Goal: Complete application form

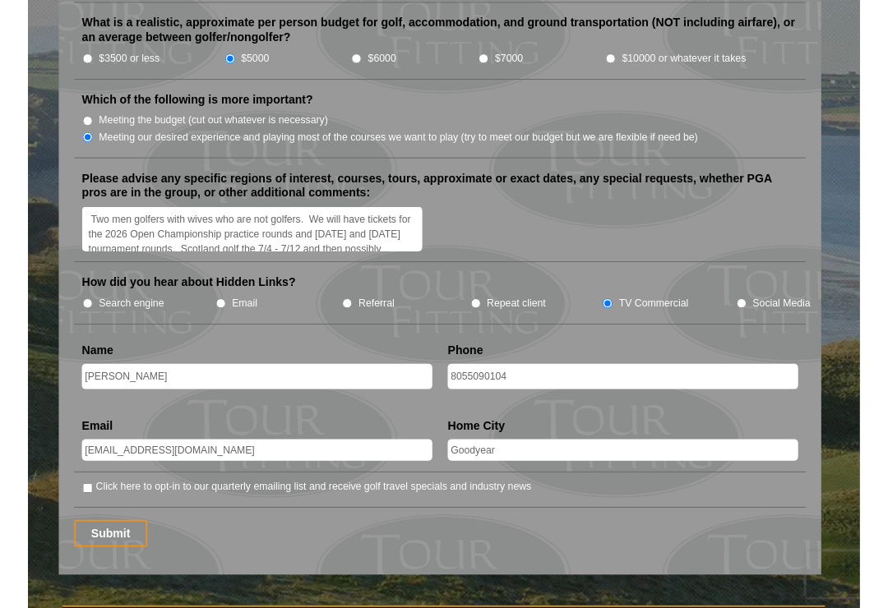
scroll to position [1970, 0]
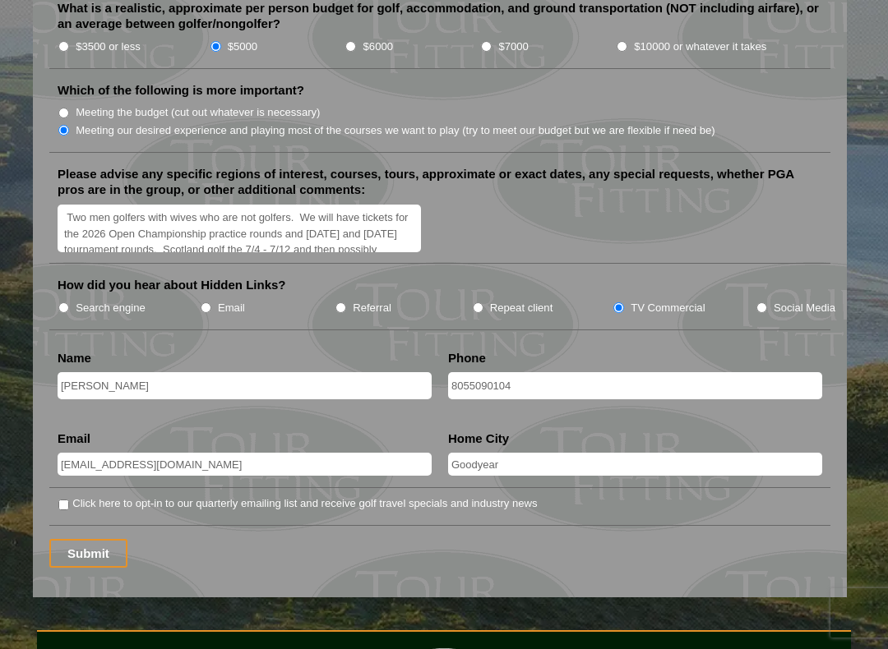
click at [330, 372] on input "[PERSON_NAME]" at bounding box center [245, 385] width 374 height 27
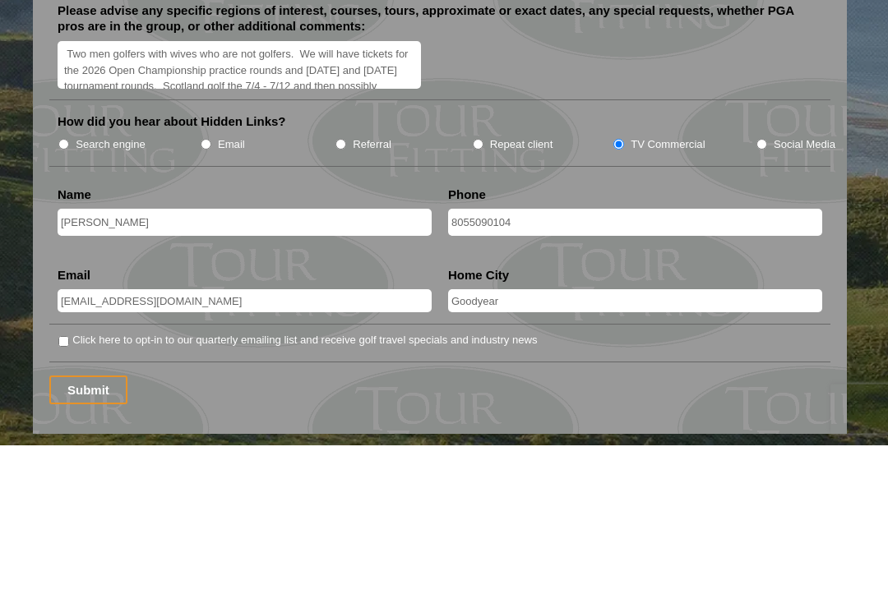
click at [769, 431] on li "Home City [GEOGRAPHIC_DATA]" at bounding box center [635, 460] width 390 height 58
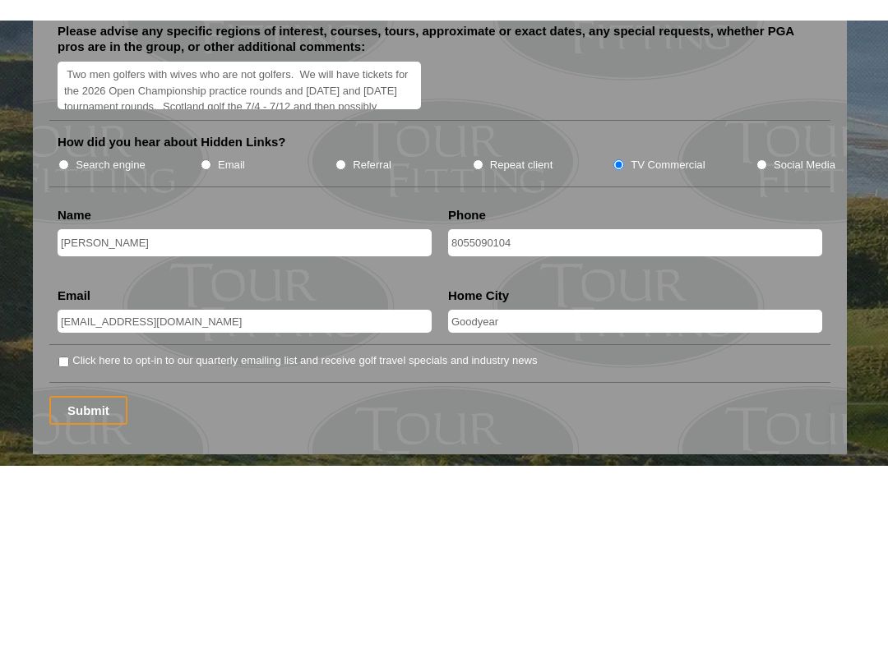
scroll to position [2133, 0]
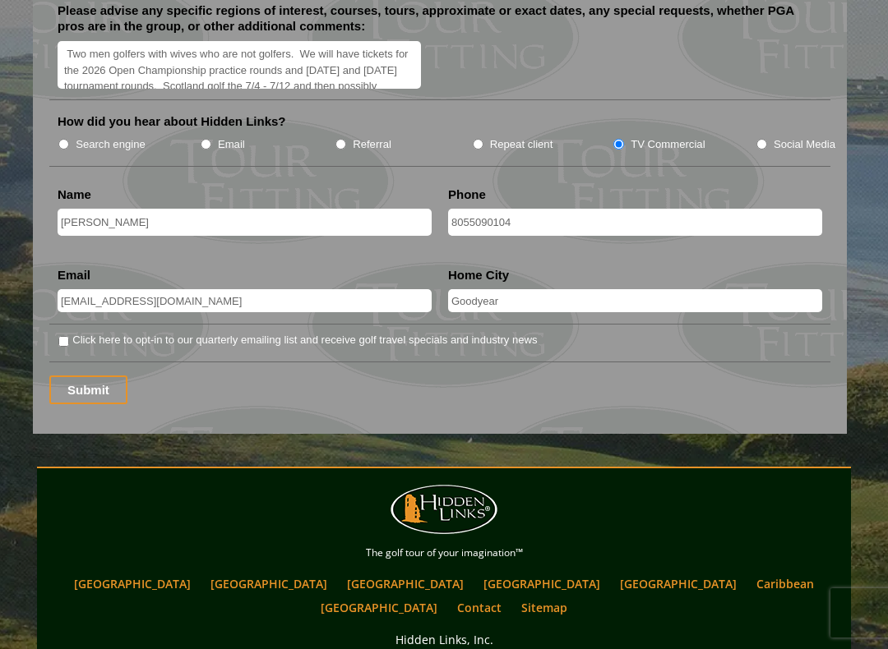
click at [626, 209] on input "8055090104" at bounding box center [635, 222] width 374 height 27
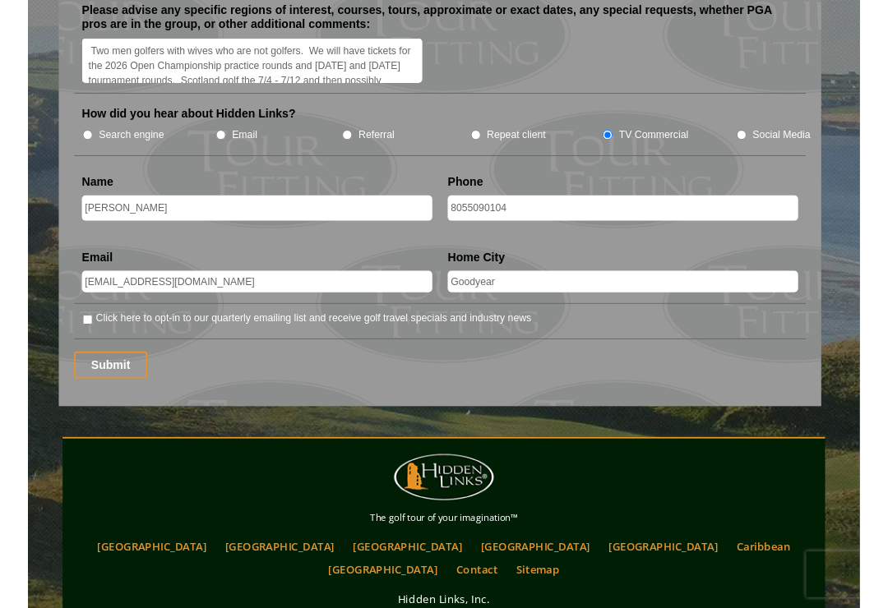
scroll to position [2132, 0]
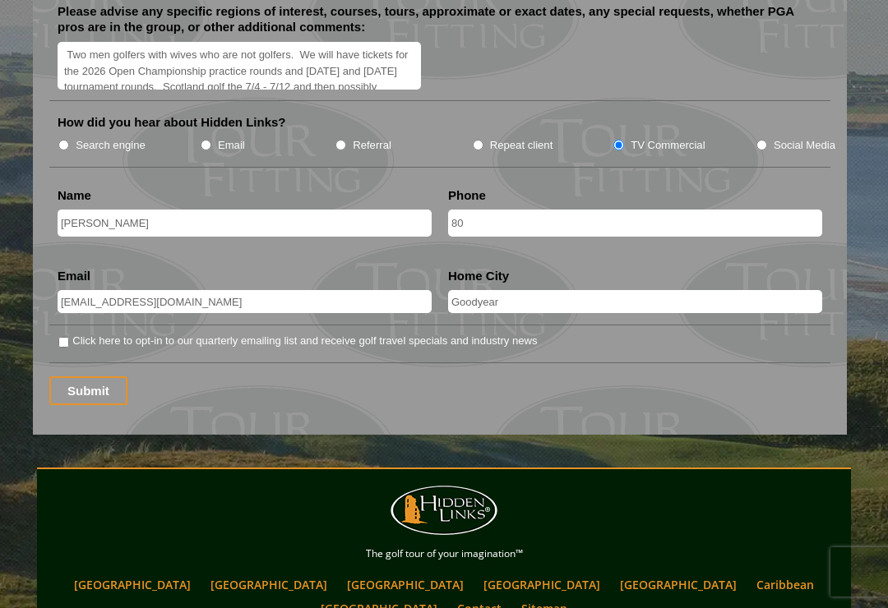
type input "8"
type input "[PHONE_NUMBER]"
click at [180, 210] on input "[PERSON_NAME]" at bounding box center [245, 223] width 374 height 27
type input "M"
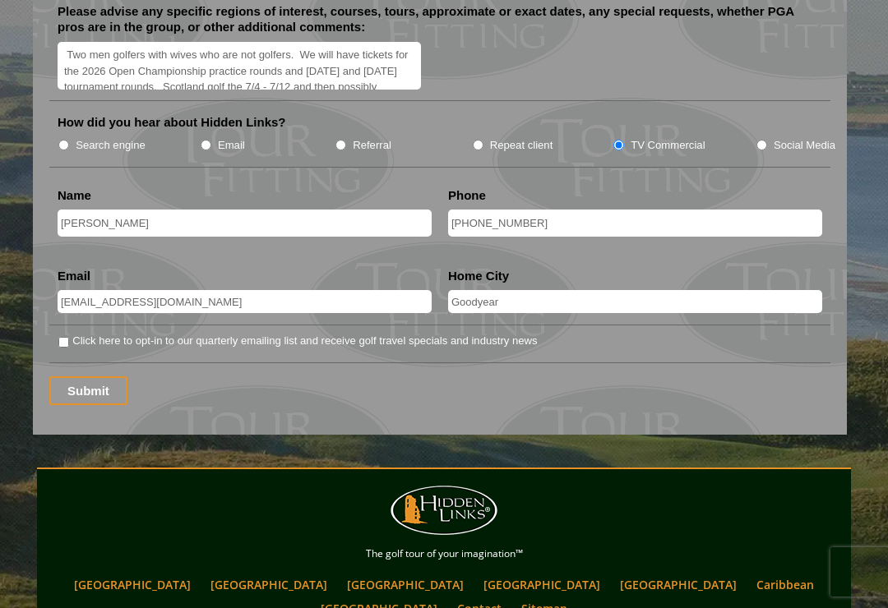
type input "[PERSON_NAME]"
click at [259, 290] on input "[EMAIL_ADDRESS][DOMAIN_NAME]" at bounding box center [245, 301] width 374 height 23
click at [219, 290] on input "[EMAIL_ADDRESS][DOMAIN_NAME]" at bounding box center [245, 301] width 374 height 23
type input "m"
type input "M"
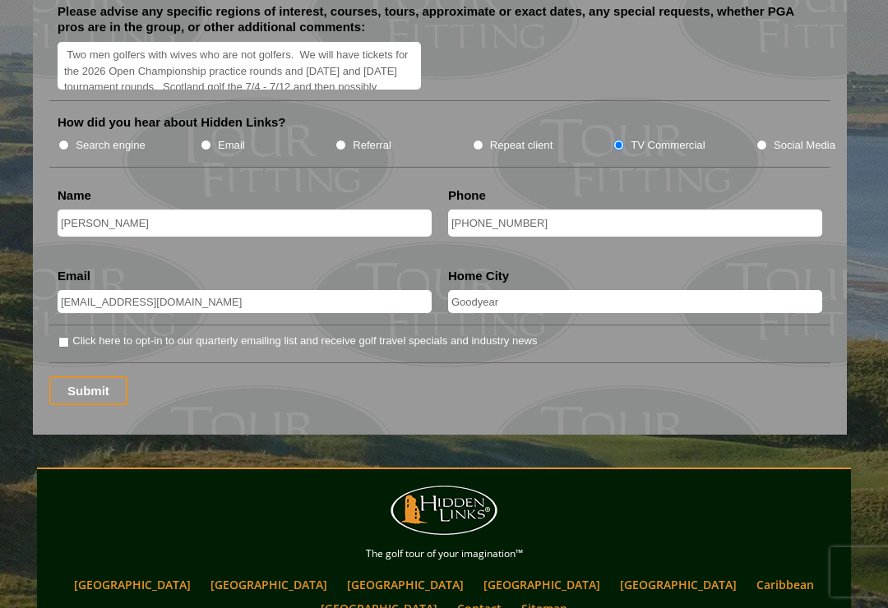
type input "[EMAIL_ADDRESS][DOMAIN_NAME]"
click at [582, 290] on input "Goodyear" at bounding box center [635, 301] width 374 height 23
type input "G"
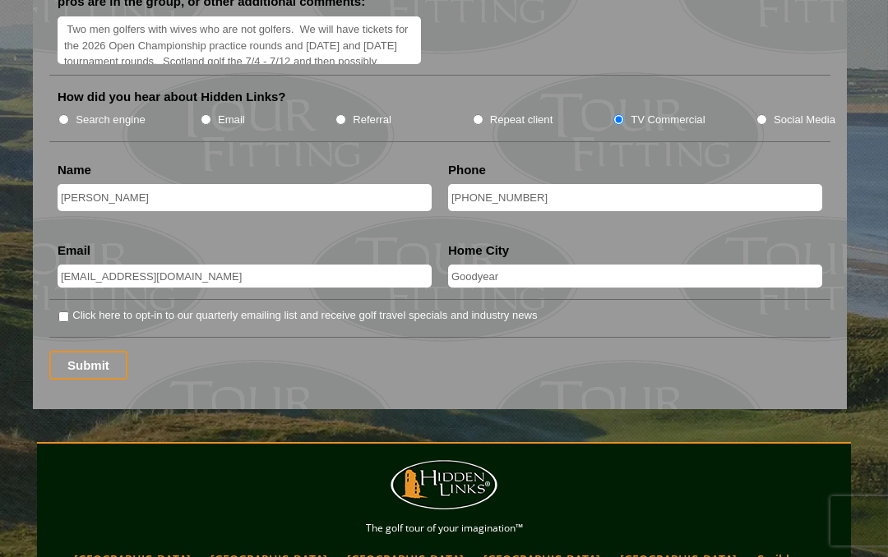
scroll to position [2157, 0]
type input "Goodyear"
click at [113, 352] on input "Submit" at bounding box center [88, 366] width 78 height 29
